Goal: Navigation & Orientation: Find specific page/section

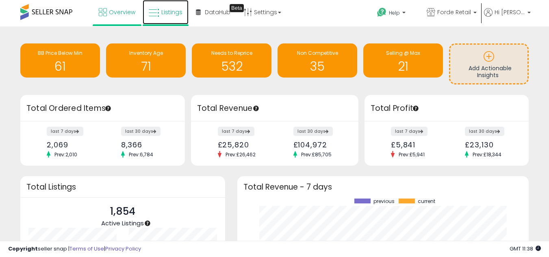
click at [184, 21] on link "Listings" at bounding box center [166, 12] width 46 height 24
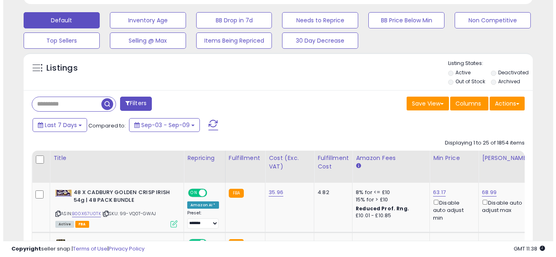
scroll to position [167, 294]
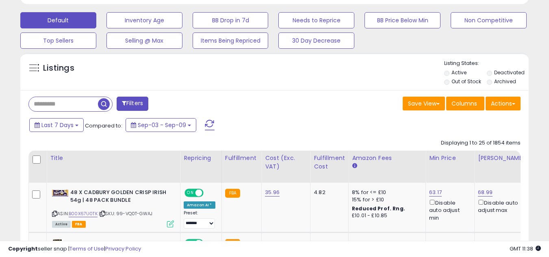
click at [138, 106] on button "Filters" at bounding box center [133, 104] width 32 height 14
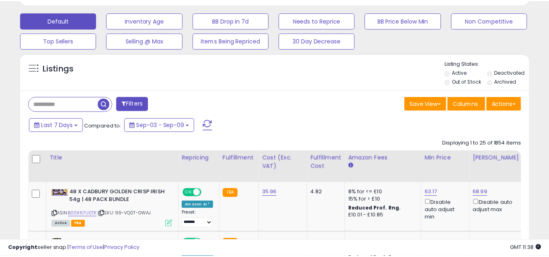
scroll to position [167, 298]
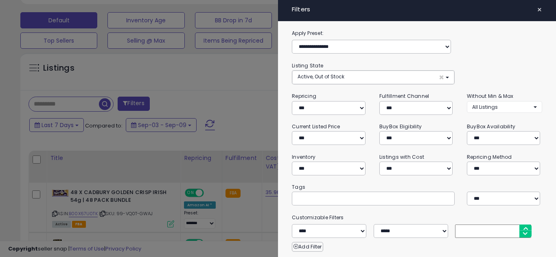
click at [536, 13] on span "×" at bounding box center [538, 9] width 5 height 11
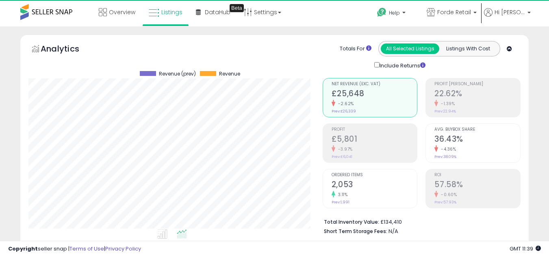
scroll to position [167, 294]
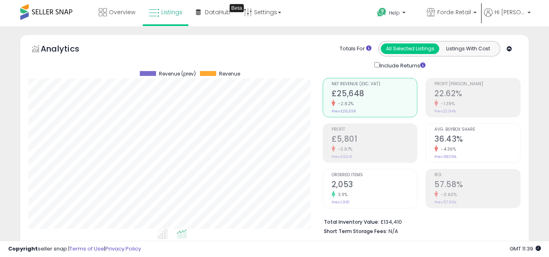
click at [49, 9] on span at bounding box center [46, 12] width 52 height 16
click at [115, 12] on span "Overview" at bounding box center [122, 12] width 26 height 8
